Goal: Check status: Check status

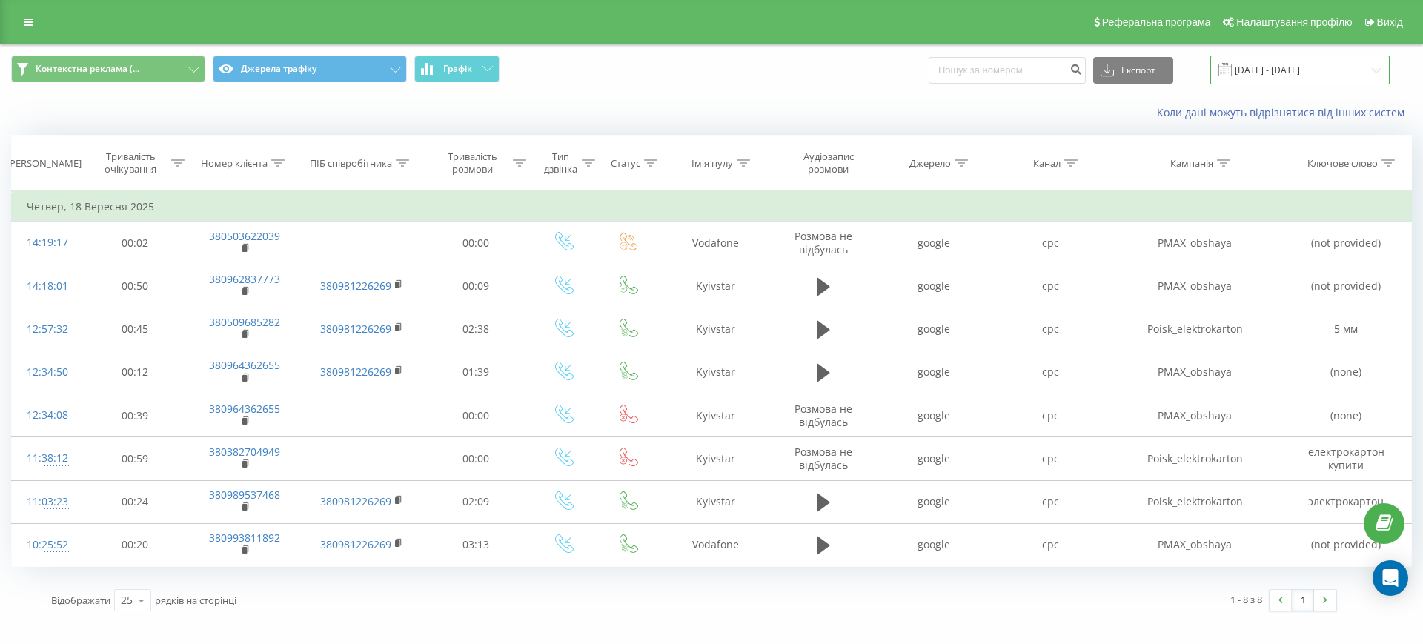
click at [1272, 65] on input "[DATE] - [DATE]" at bounding box center [1299, 70] width 179 height 29
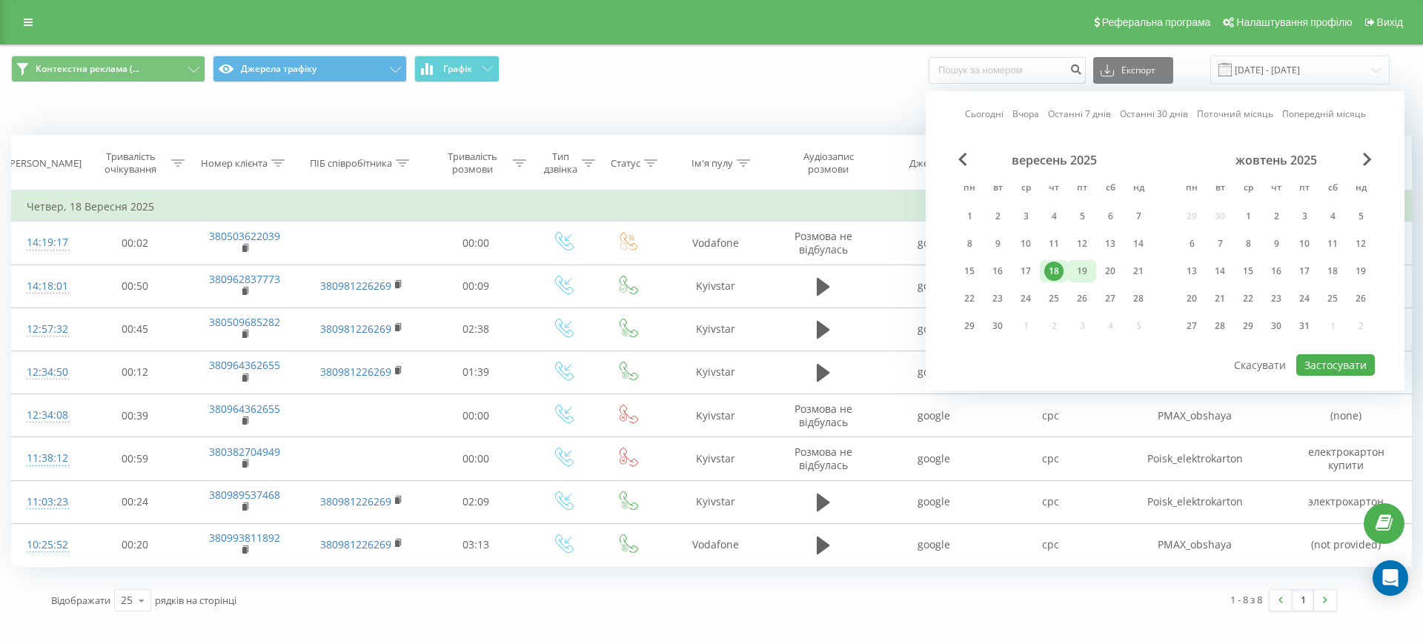
click at [1086, 266] on div "19" at bounding box center [1081, 271] width 19 height 19
click at [1333, 365] on button "Застосувати" at bounding box center [1335, 364] width 79 height 21
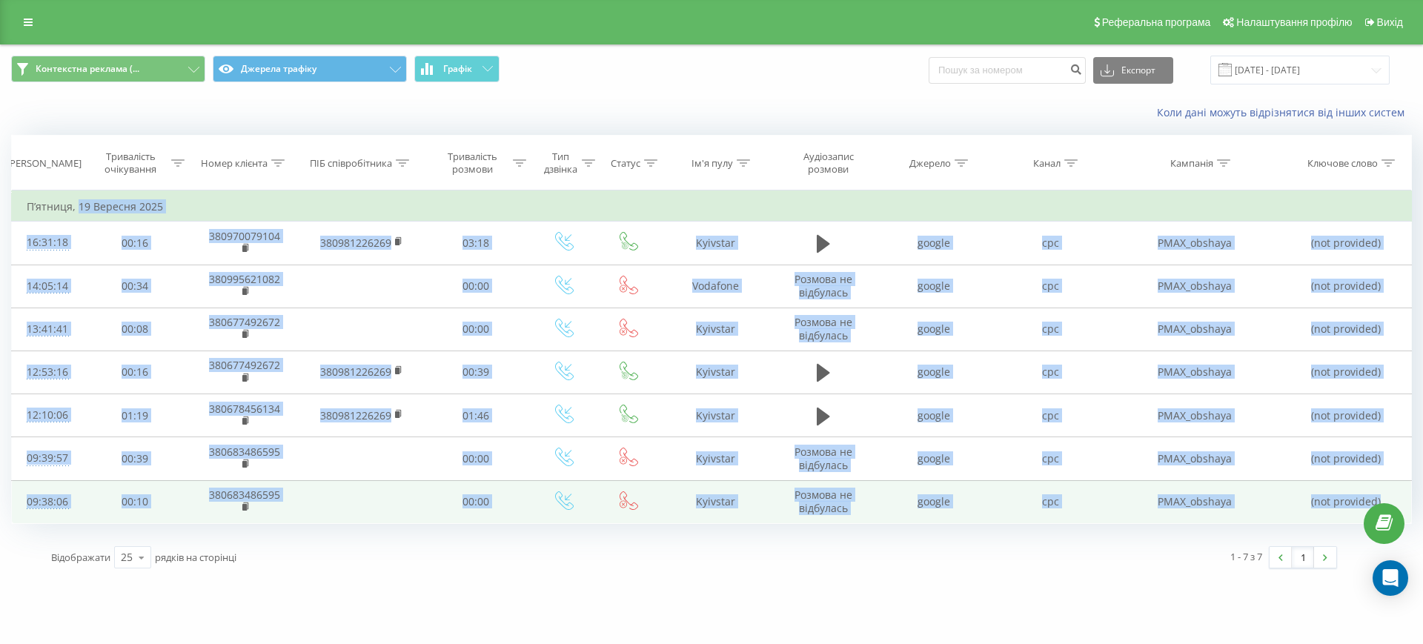
drag, startPoint x: 79, startPoint y: 202, endPoint x: 1385, endPoint y: 499, distance: 1339.8
click at [1385, 499] on tbody "[DATE] 16:31:18 00:16 380970079104 380981226269 03:18 Kyivstar google cpc PMAX_…" at bounding box center [712, 357] width 1400 height 331
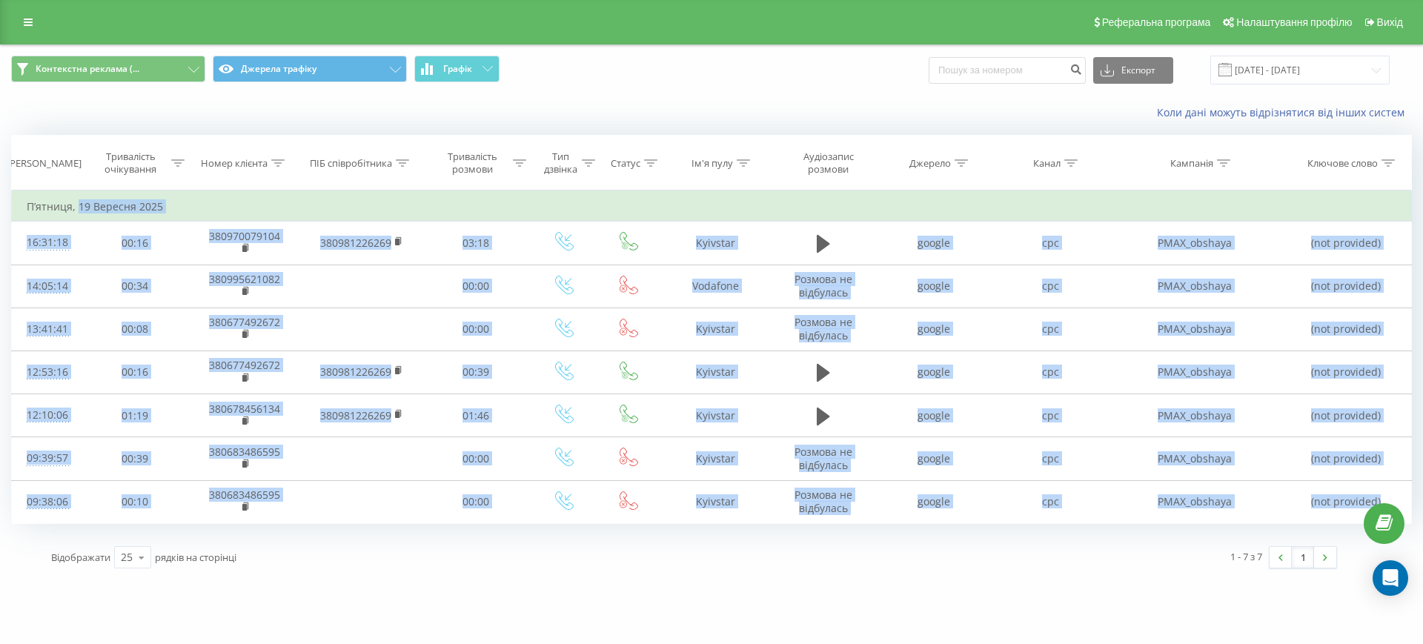
copy tbody "[DATE] 16:31:18 00:16 380970079104 380981226269 03:18 Kyivstar google cpc PMAX_…"
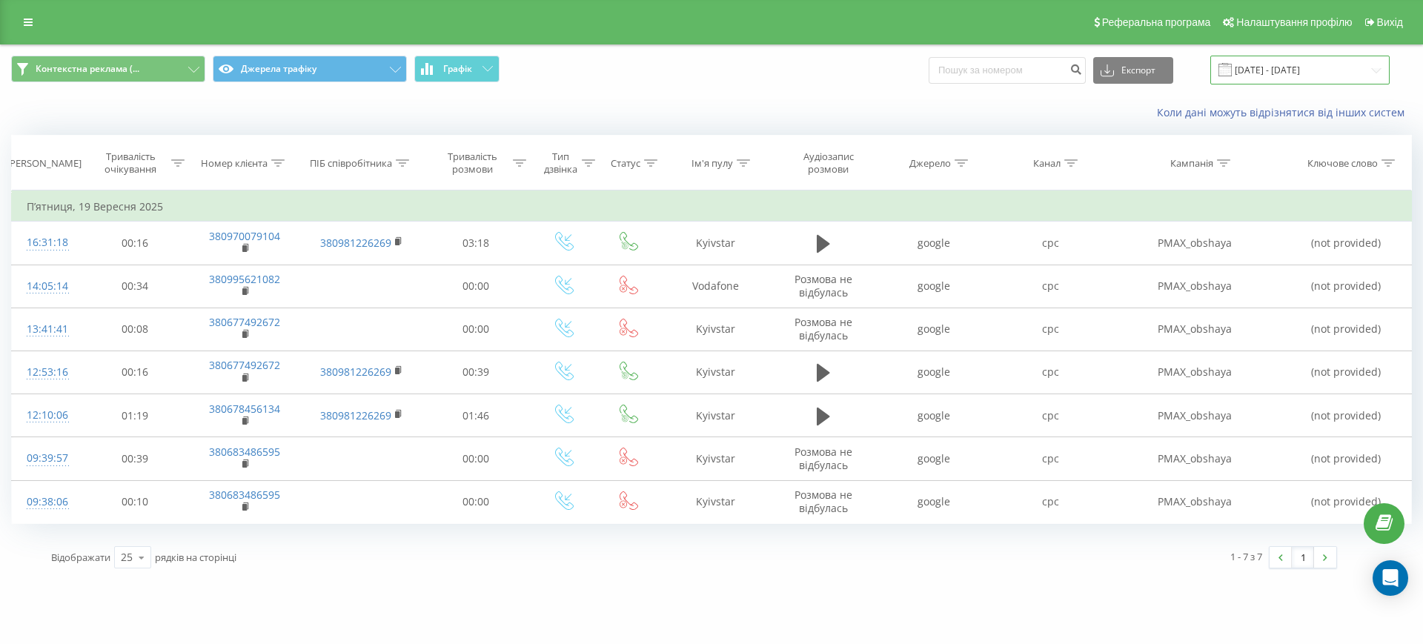
click at [1283, 63] on input "[DATE] - [DATE]" at bounding box center [1299, 70] width 179 height 29
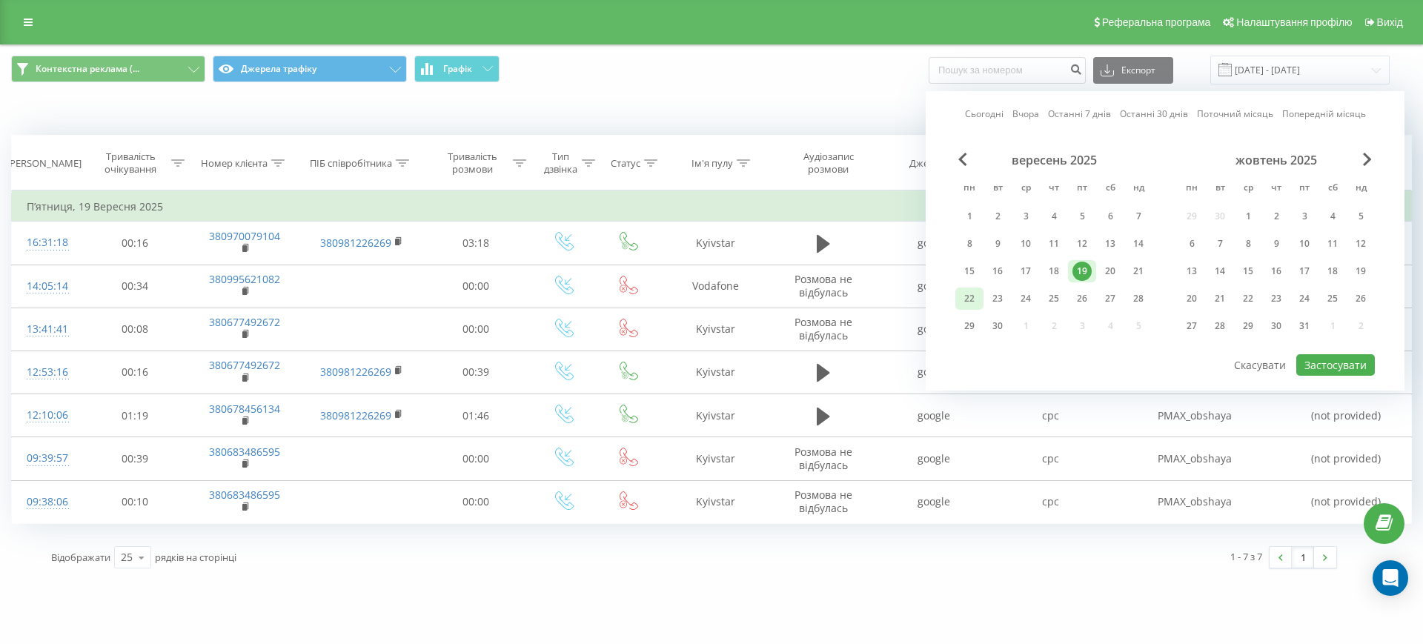
click at [969, 297] on div "22" at bounding box center [969, 298] width 19 height 19
click at [1326, 365] on button "Застосувати" at bounding box center [1335, 364] width 79 height 21
type input "[DATE] - [DATE]"
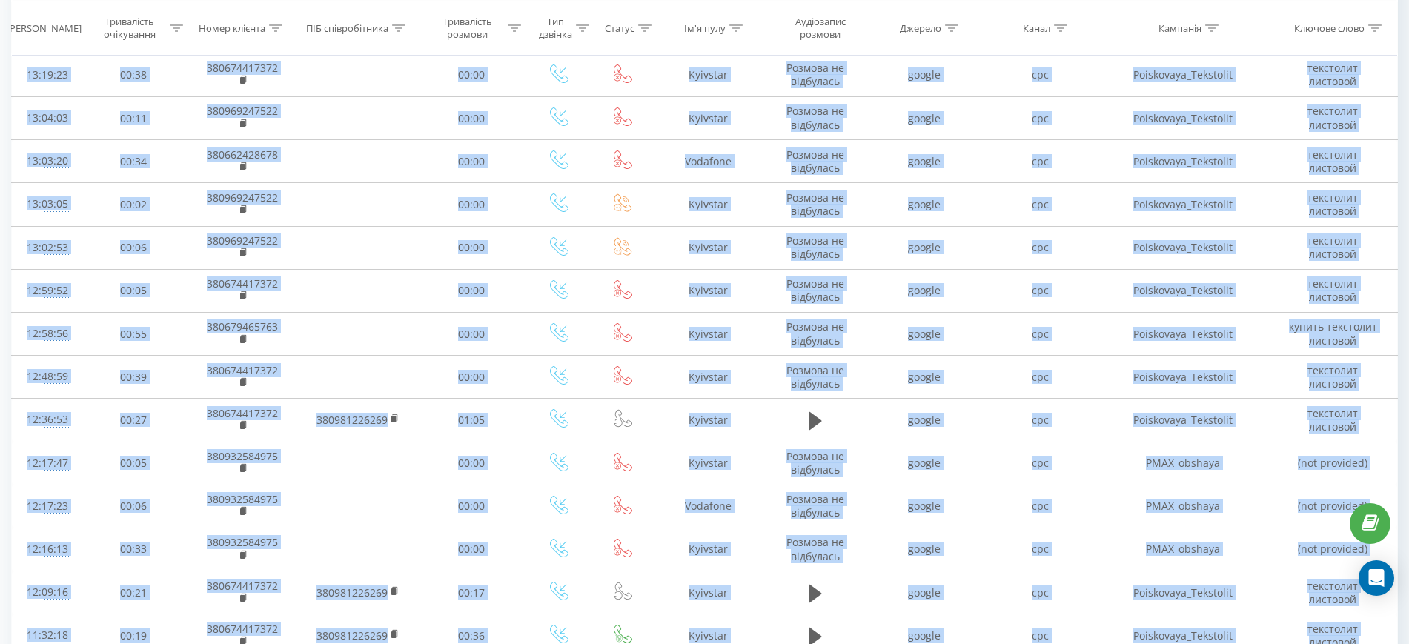
scroll to position [625, 0]
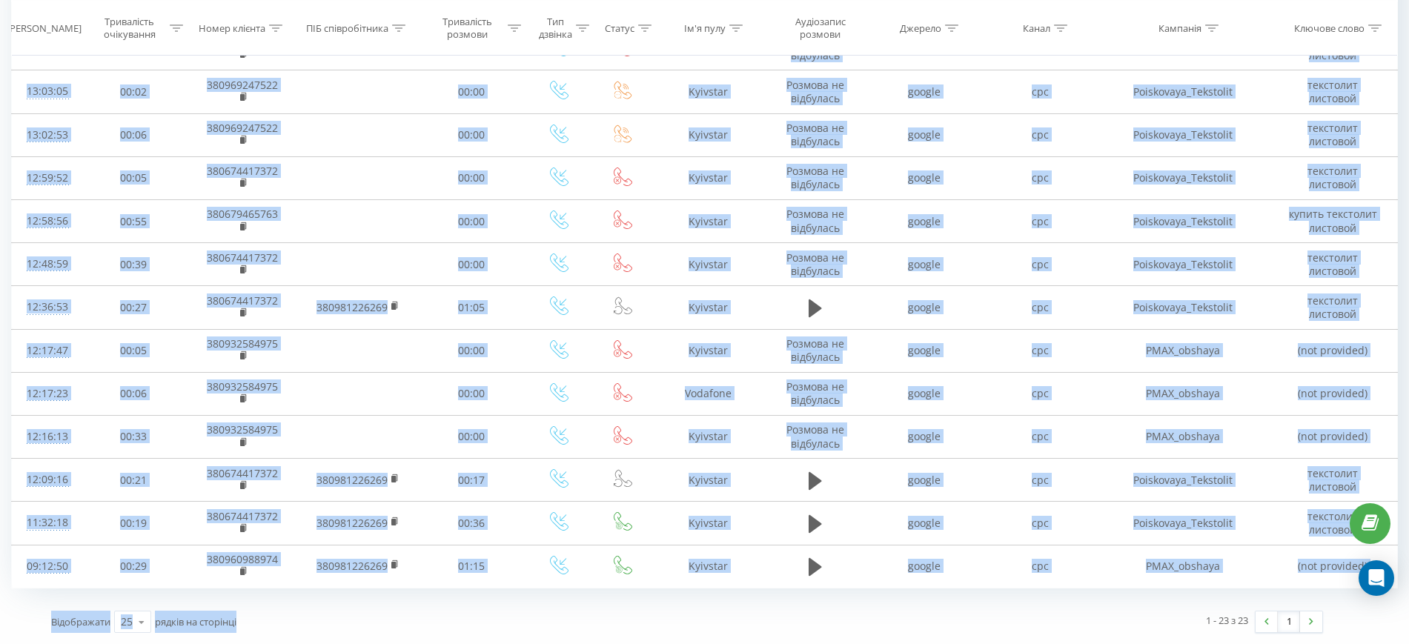
drag, startPoint x: 27, startPoint y: 205, endPoint x: 1057, endPoint y: 660, distance: 1125.4
